Goal: Task Accomplishment & Management: Complete application form

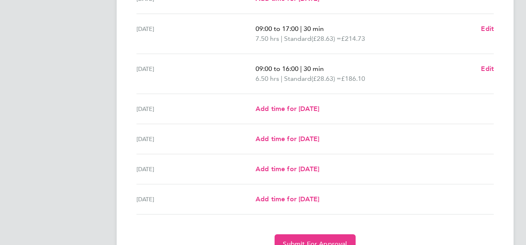
scroll to position [253, 0]
click at [298, 240] on span "Submit For Approval" at bounding box center [315, 244] width 64 height 8
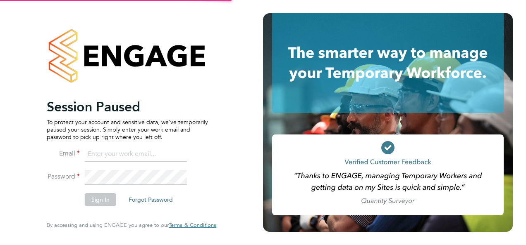
type input "donna_m_thompson@hotmail.com"
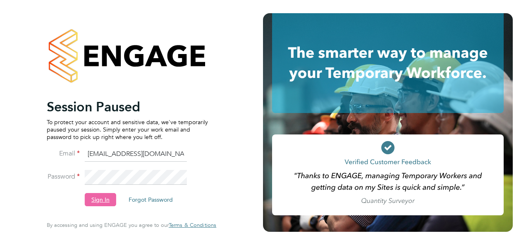
click at [98, 204] on button "Sign In" at bounding box center [100, 199] width 31 height 13
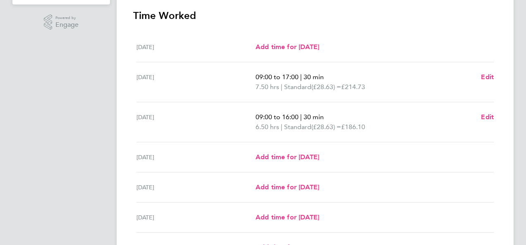
scroll to position [294, 0]
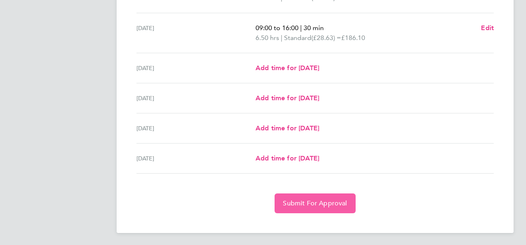
click at [300, 200] on span "Submit For Approval" at bounding box center [315, 204] width 64 height 8
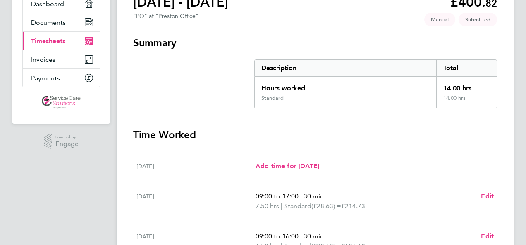
scroll to position [0, 0]
